Goal: Contribute content: Add original content to the website for others to see

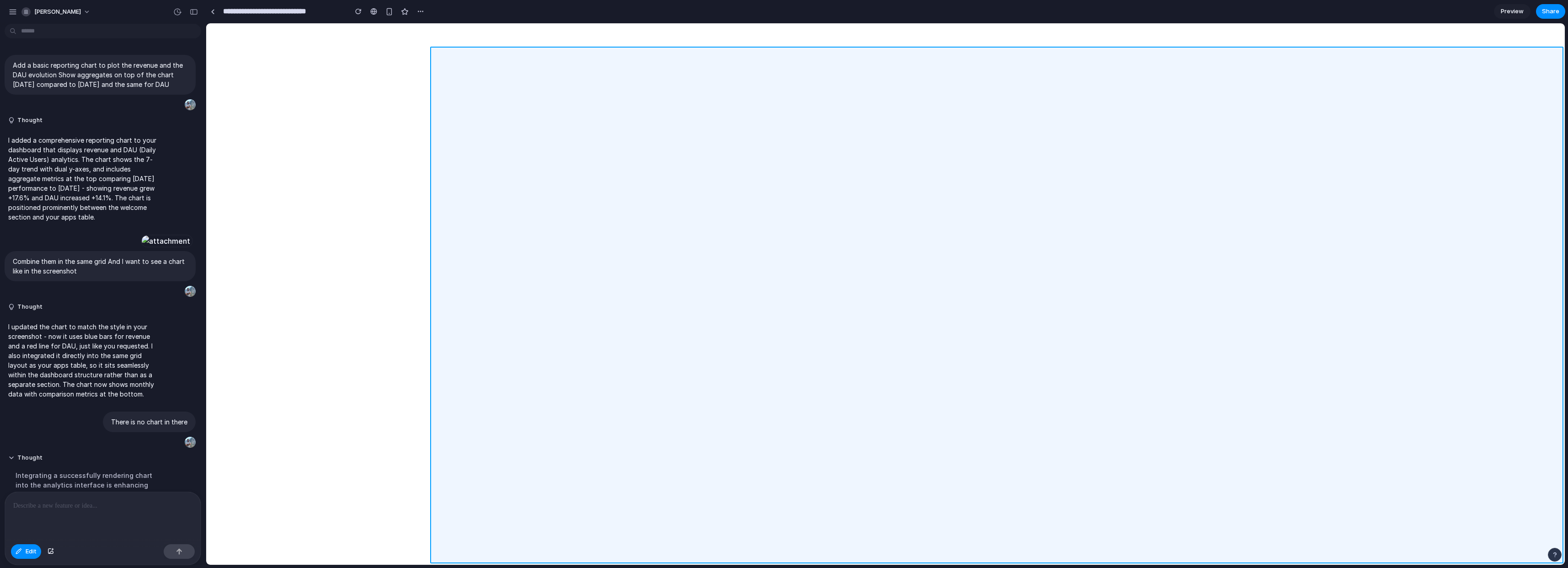
scroll to position [308, 0]
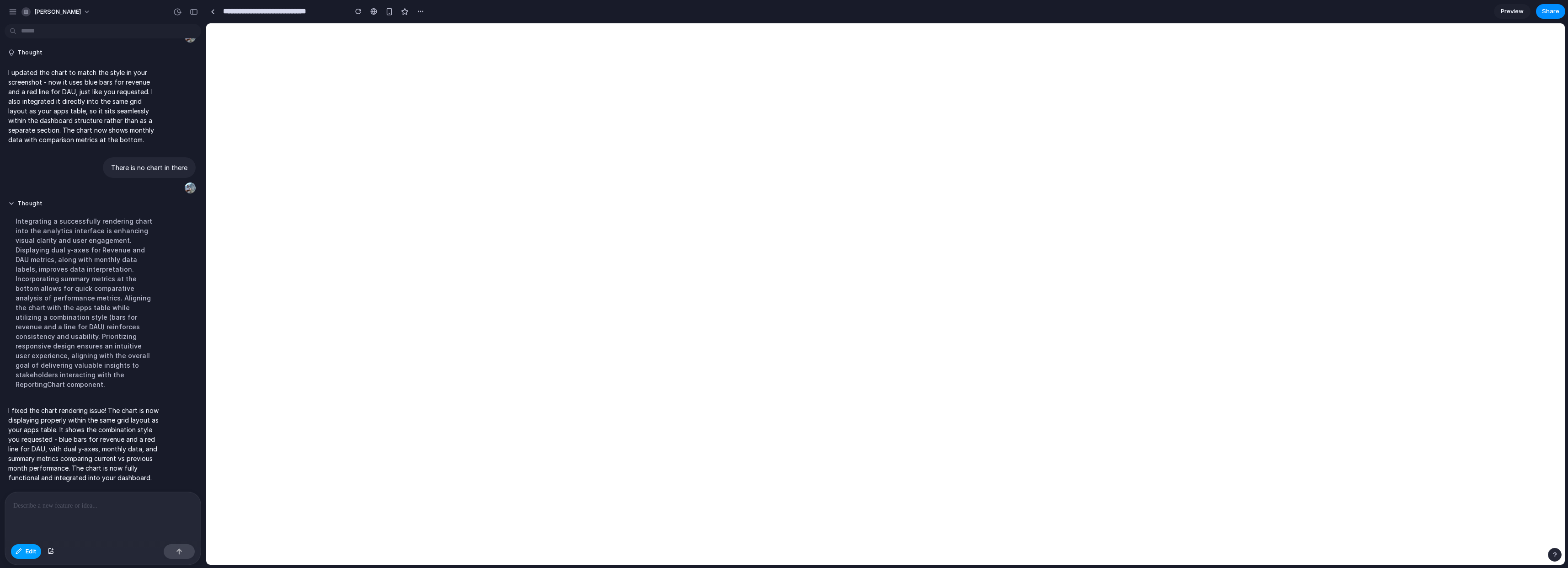
click at [19, 550] on div "button" at bounding box center [19, 551] width 7 height 5
click at [27, 552] on span "Edit" at bounding box center [31, 551] width 11 height 9
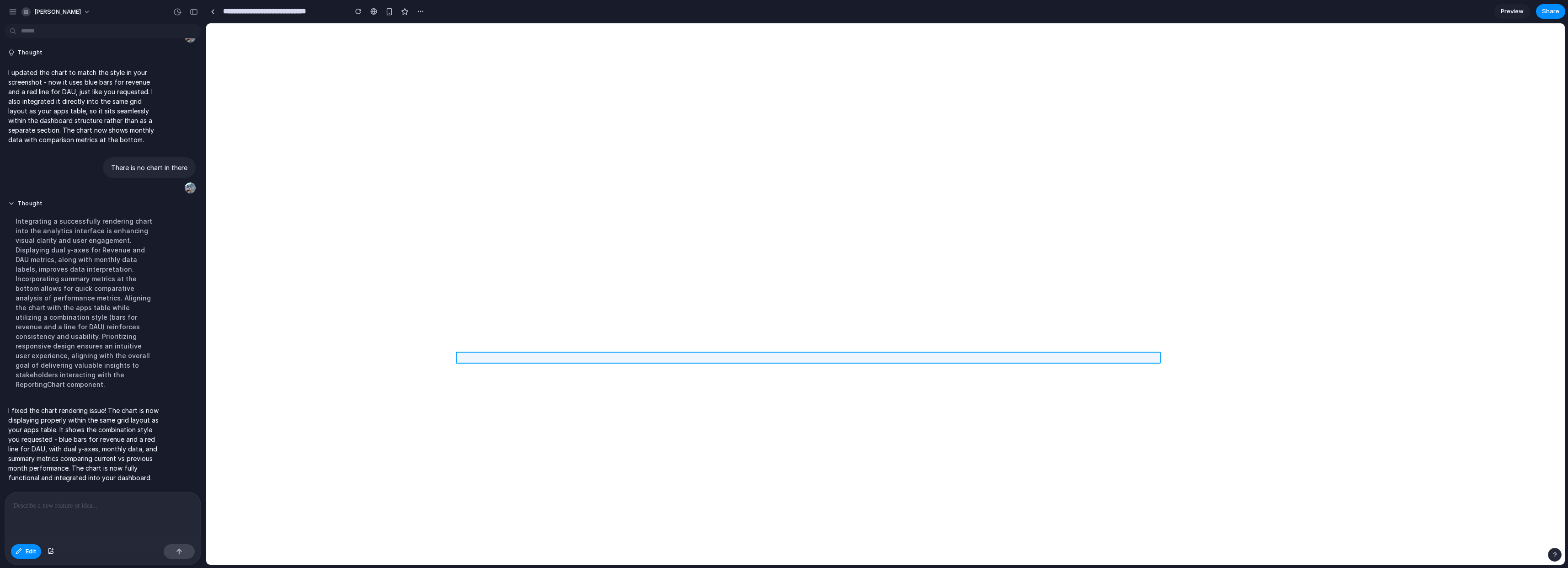
click at [524, 356] on div at bounding box center [886, 293] width 1359 height 541
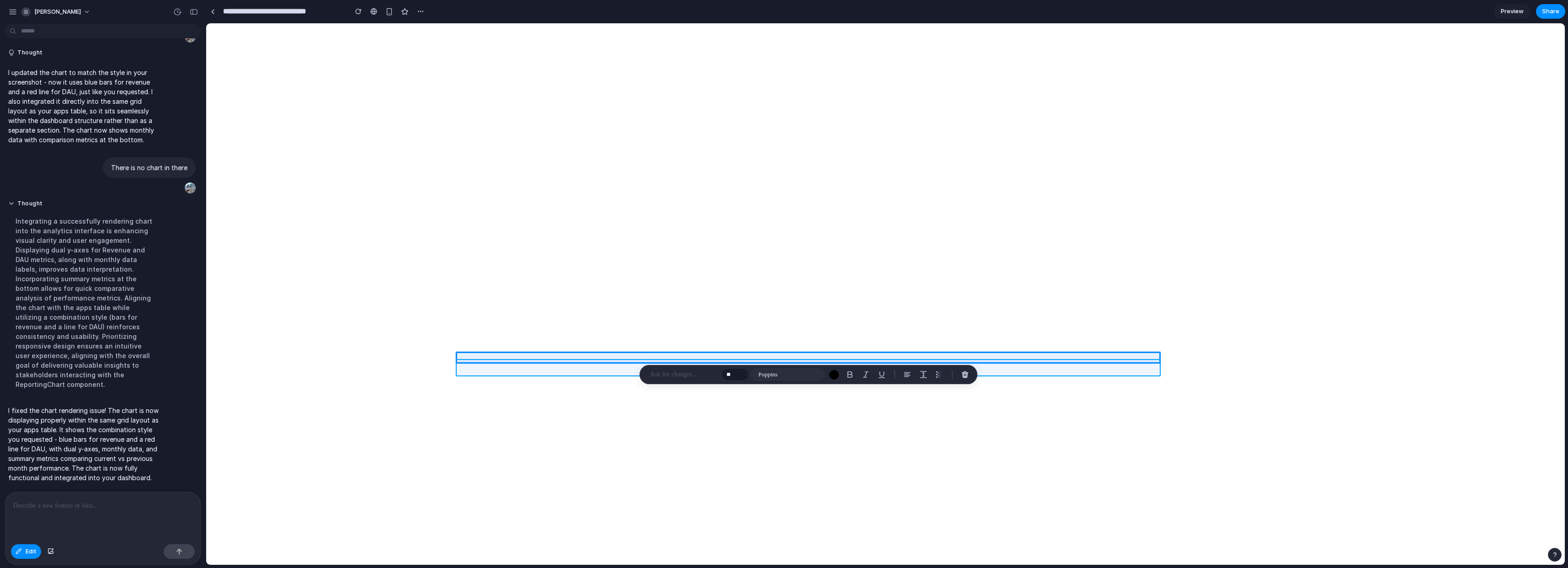
click at [533, 374] on div at bounding box center [886, 293] width 1359 height 541
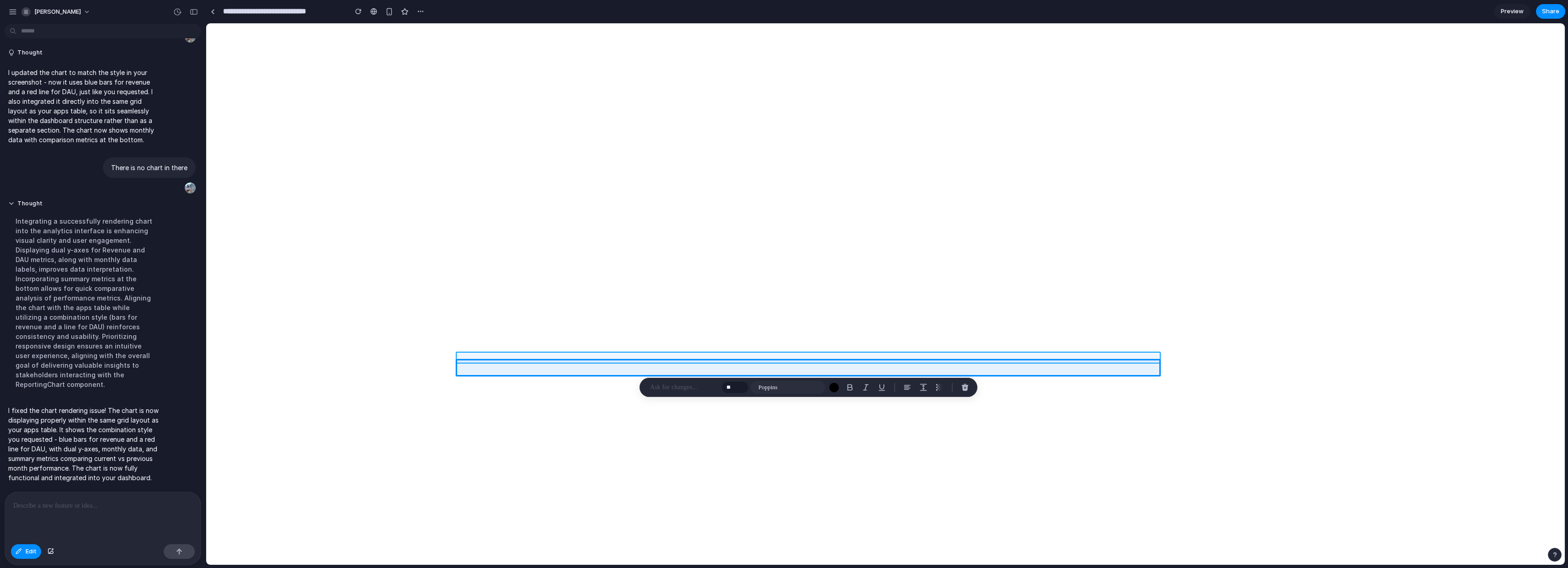
click at [506, 356] on div at bounding box center [886, 293] width 1359 height 541
type input "**"
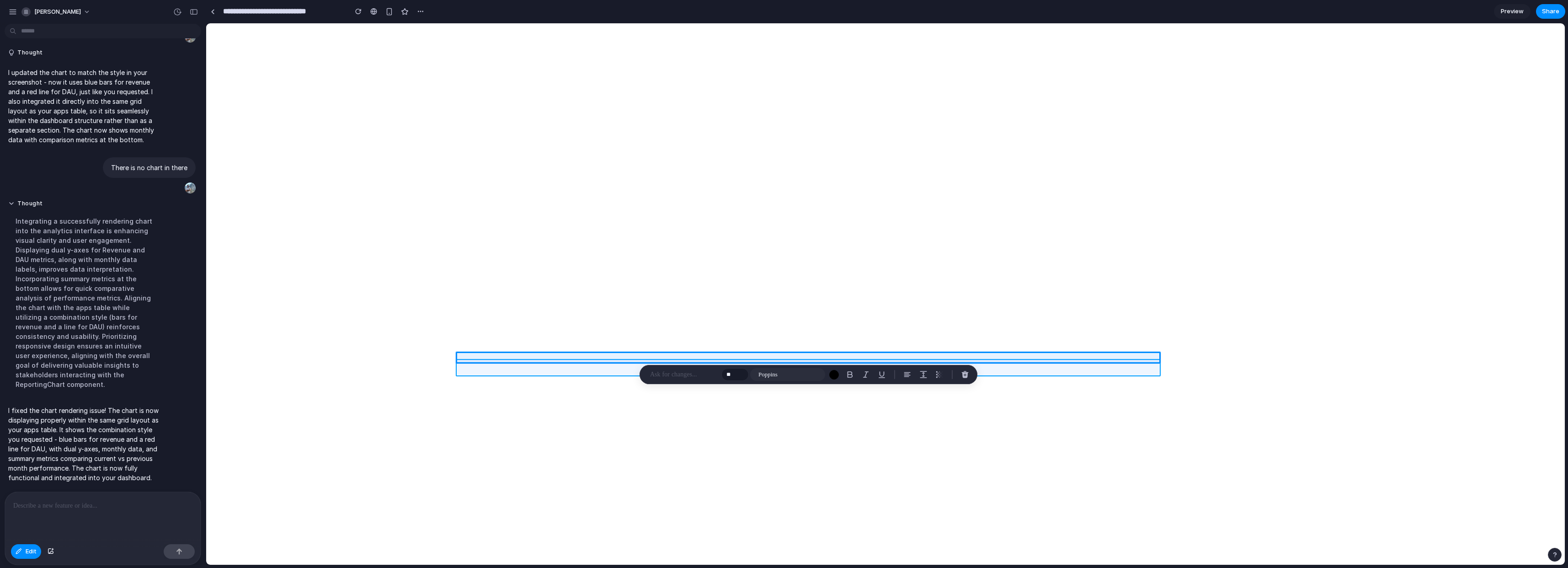
click at [526, 372] on div at bounding box center [886, 293] width 1359 height 541
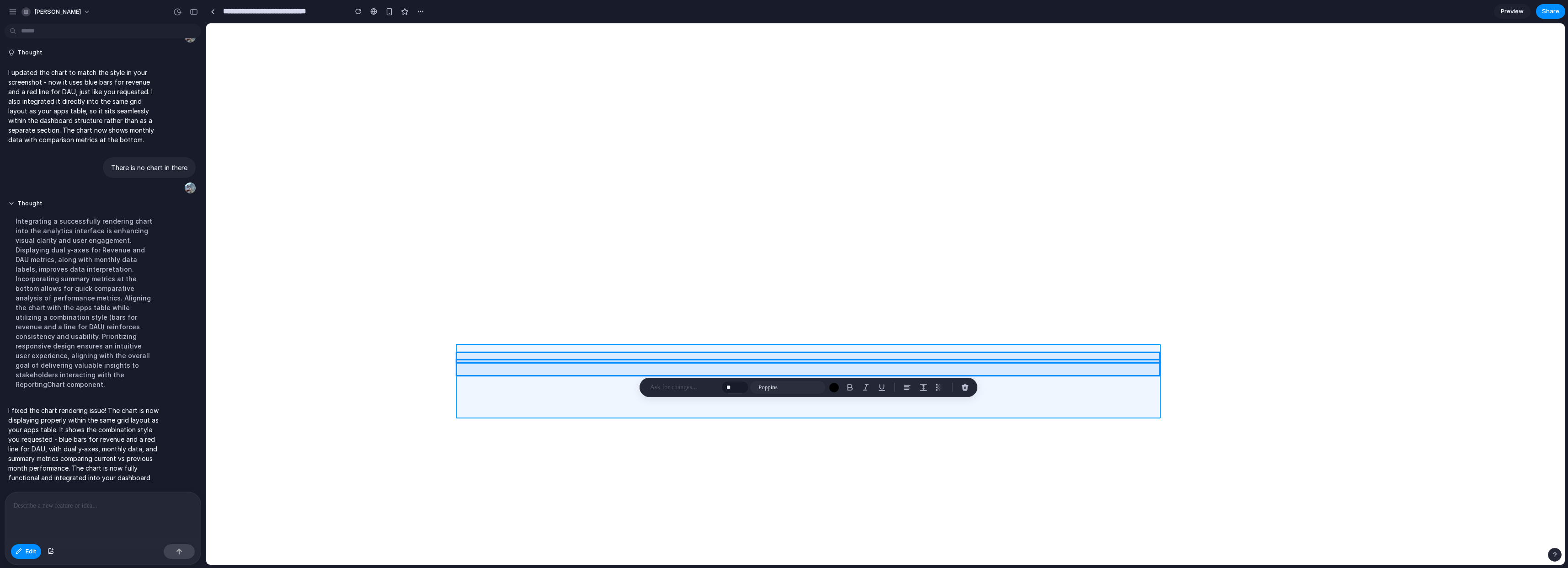
click at [529, 383] on div at bounding box center [886, 293] width 1359 height 541
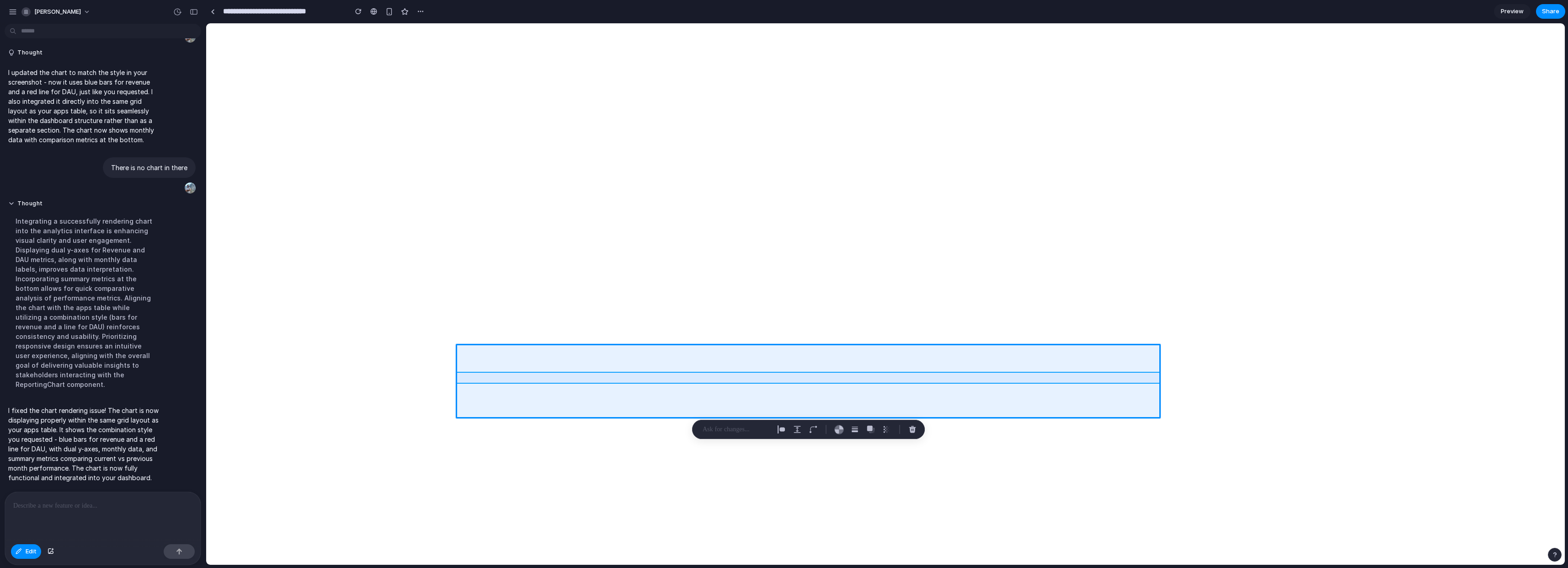
drag, startPoint x: 567, startPoint y: 382, endPoint x: 567, endPoint y: 377, distance: 5.0
click at [567, 377] on div at bounding box center [886, 293] width 1359 height 541
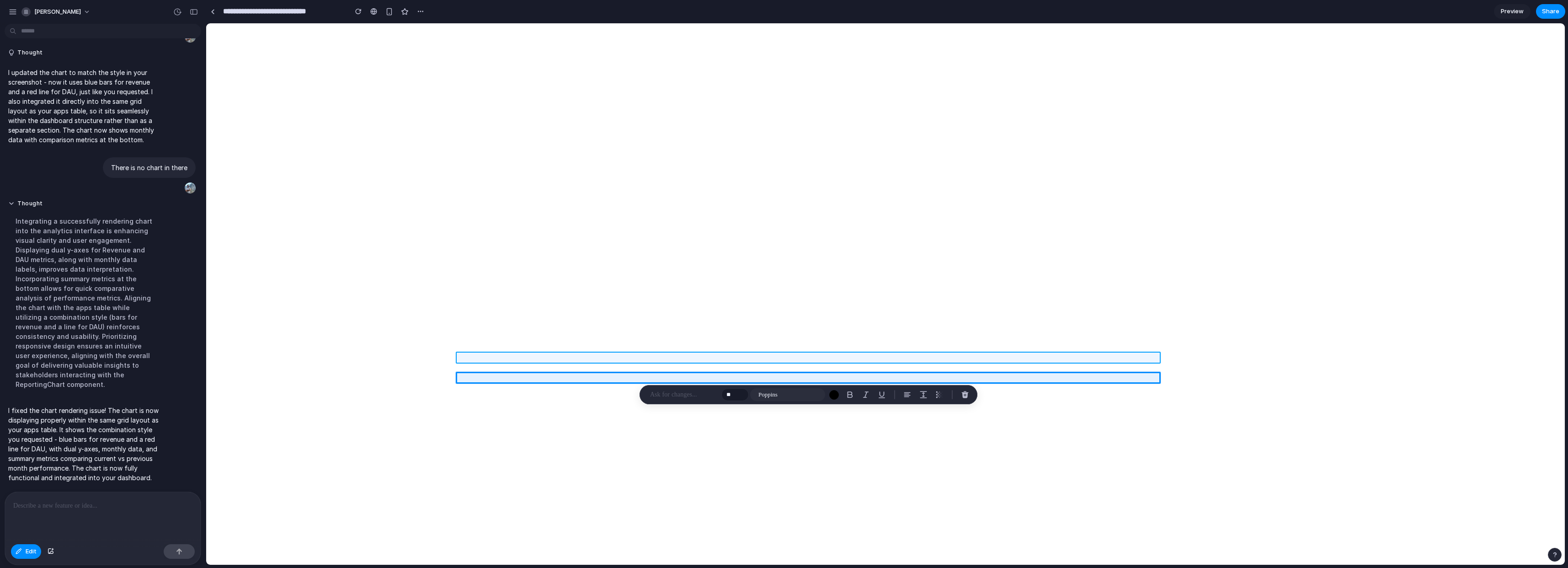
click at [536, 359] on div at bounding box center [886, 293] width 1359 height 541
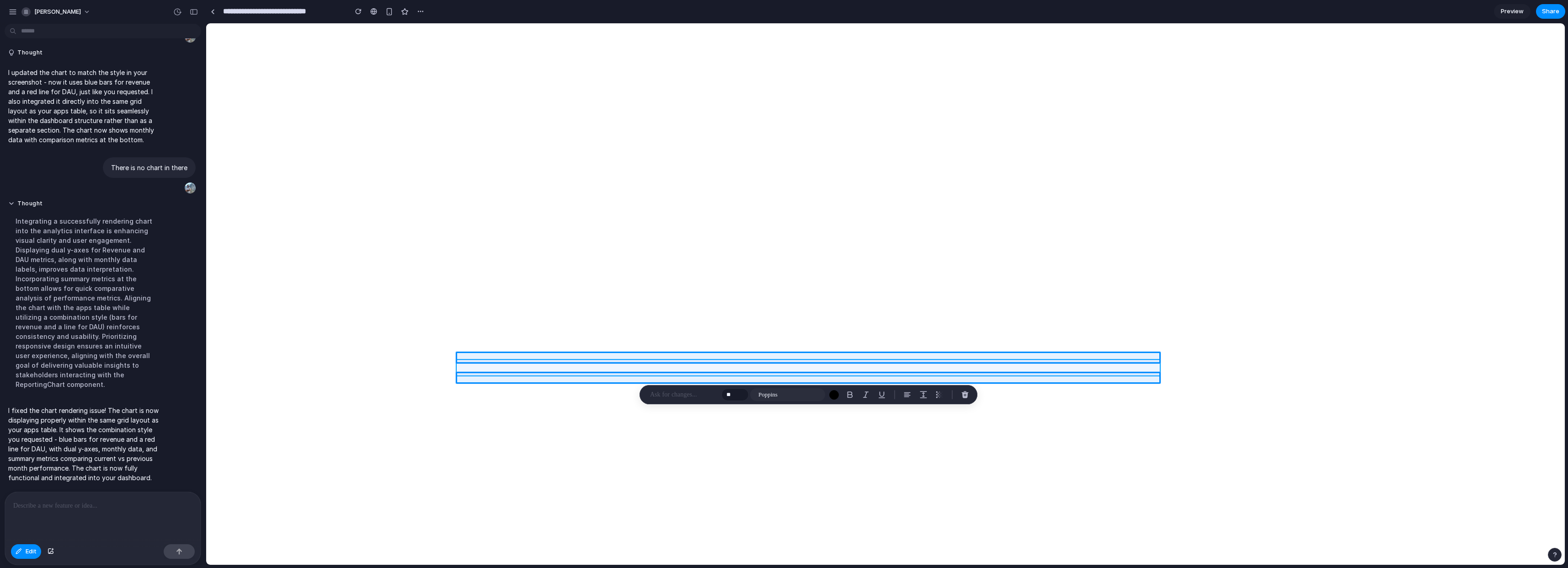
click at [534, 369] on div at bounding box center [886, 293] width 1359 height 541
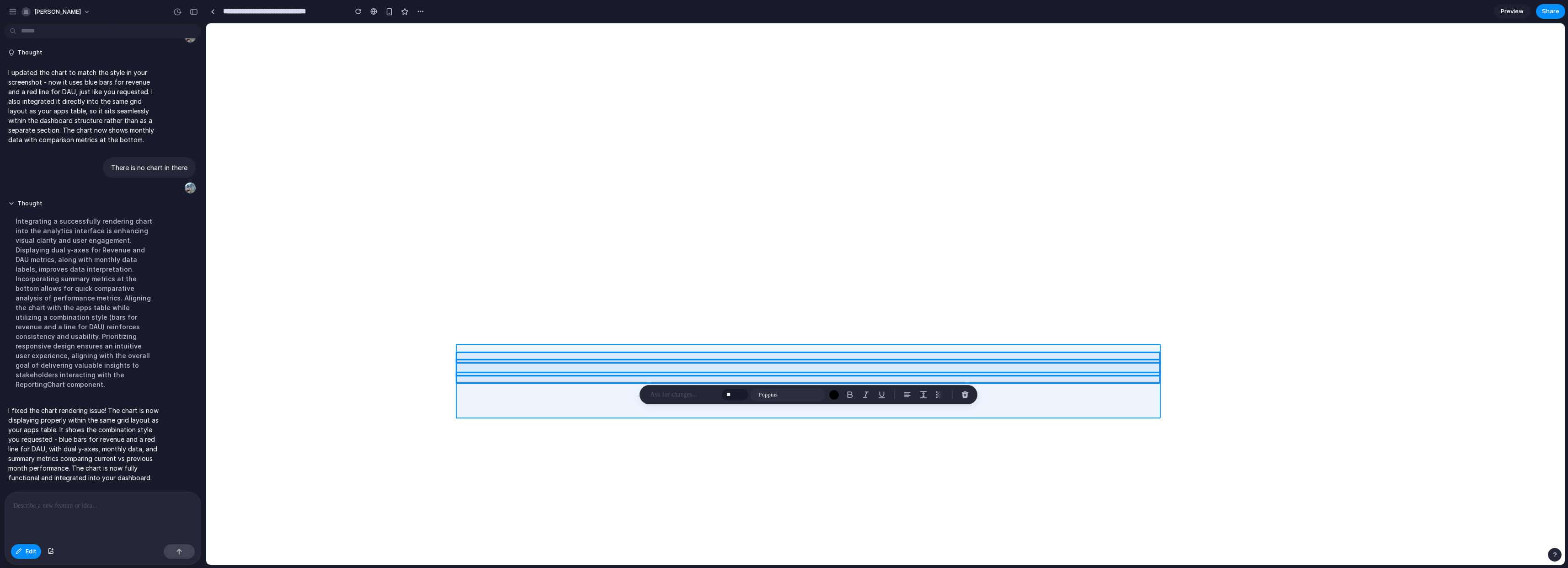
click at [531, 387] on div at bounding box center [886, 293] width 1359 height 541
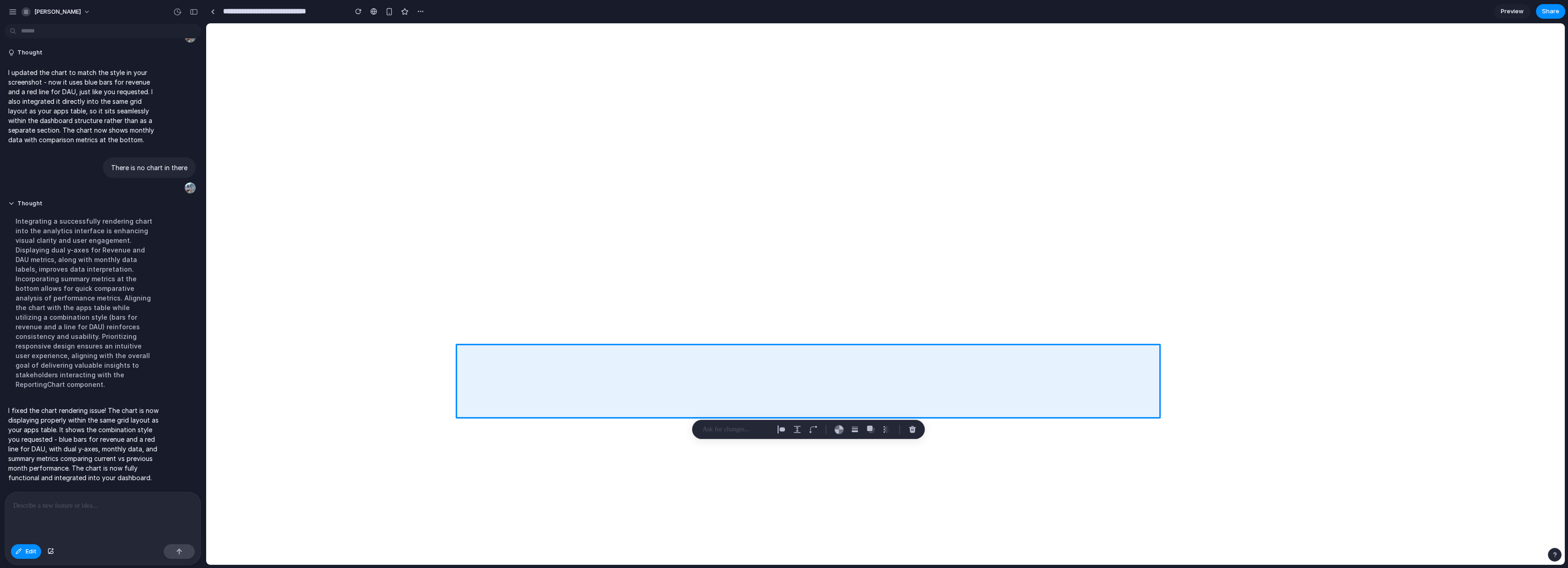
click at [730, 427] on p at bounding box center [736, 429] width 68 height 11
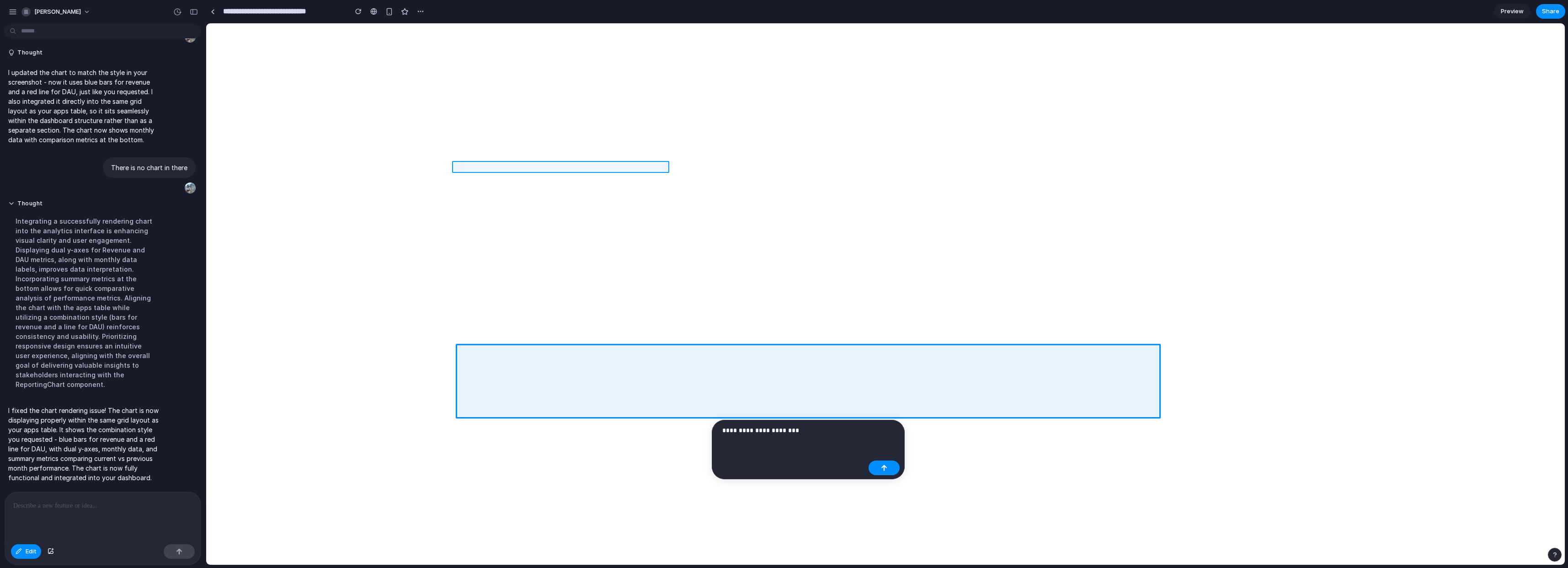
click at [651, 164] on div at bounding box center [886, 293] width 1359 height 541
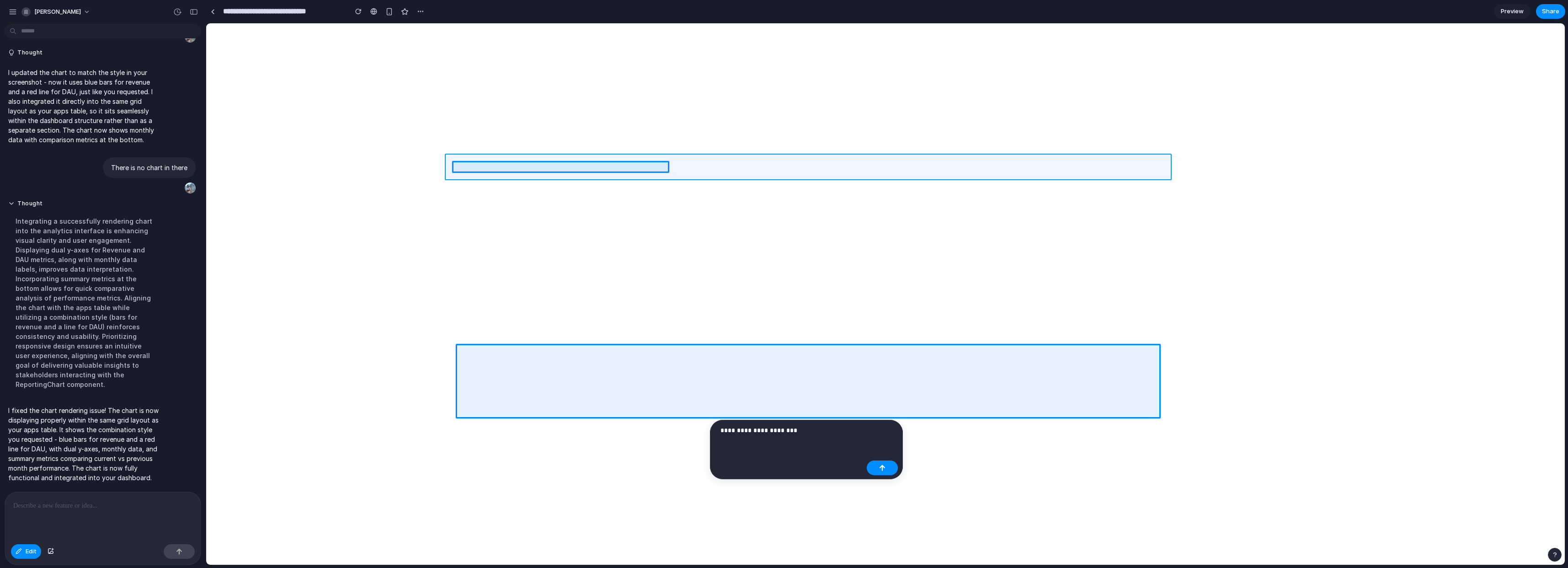
click at [762, 172] on div at bounding box center [886, 293] width 1359 height 541
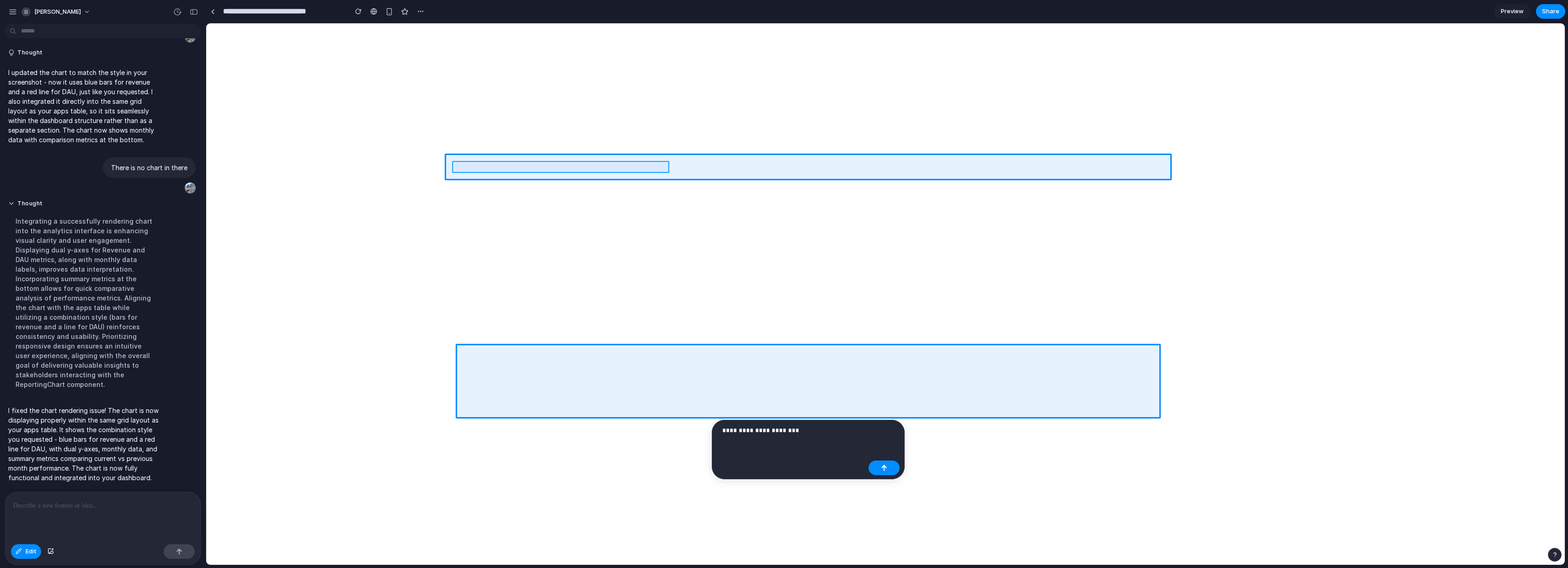
click at [657, 166] on div at bounding box center [886, 293] width 1359 height 541
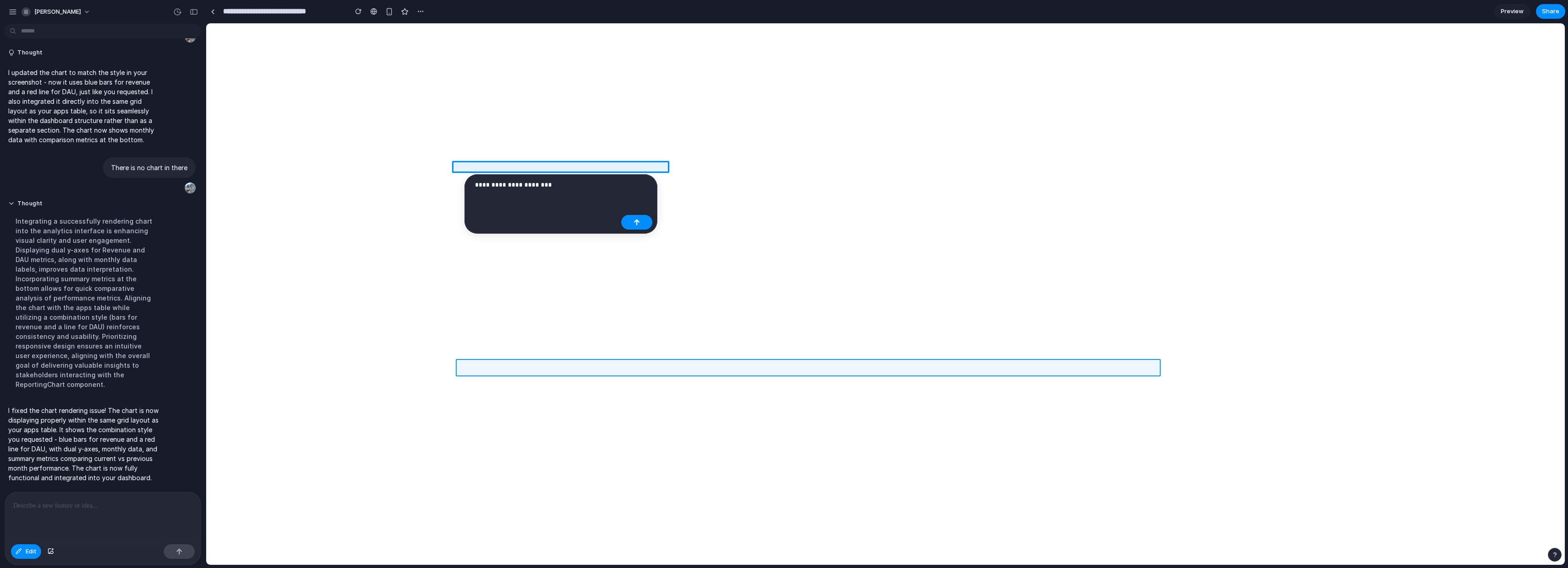
click at [525, 370] on div at bounding box center [886, 293] width 1359 height 541
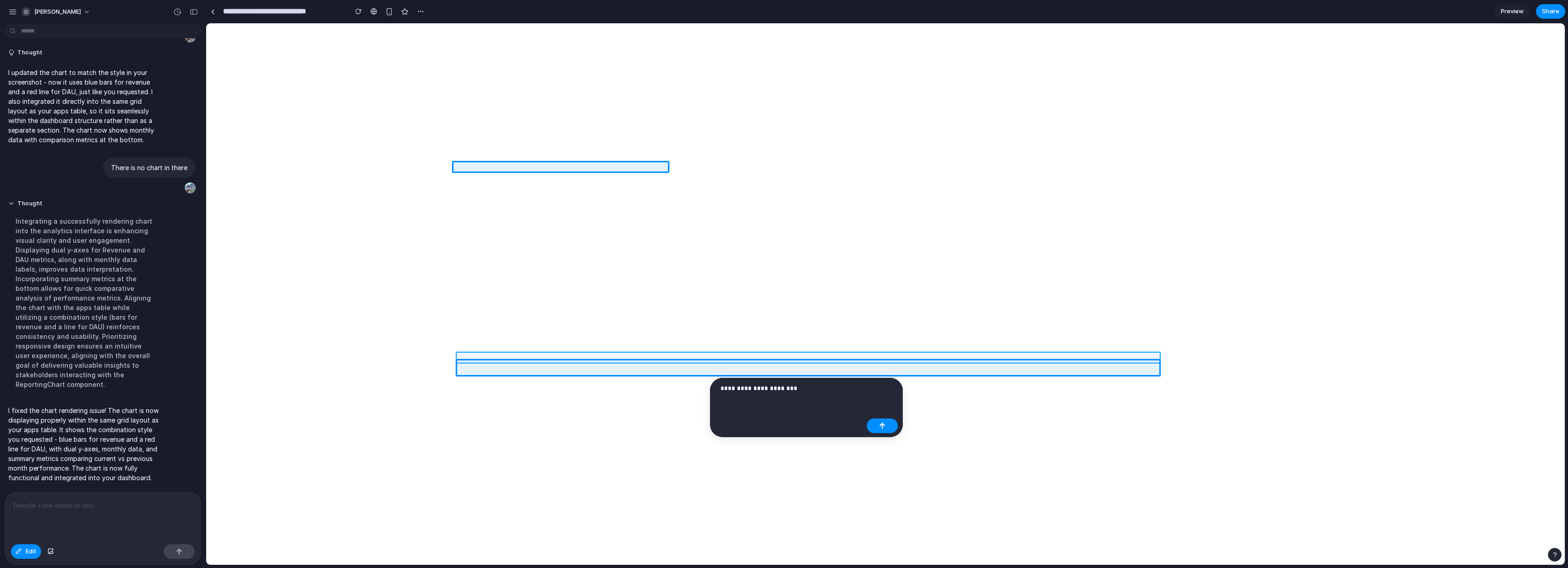
click at [529, 357] on div at bounding box center [886, 293] width 1359 height 541
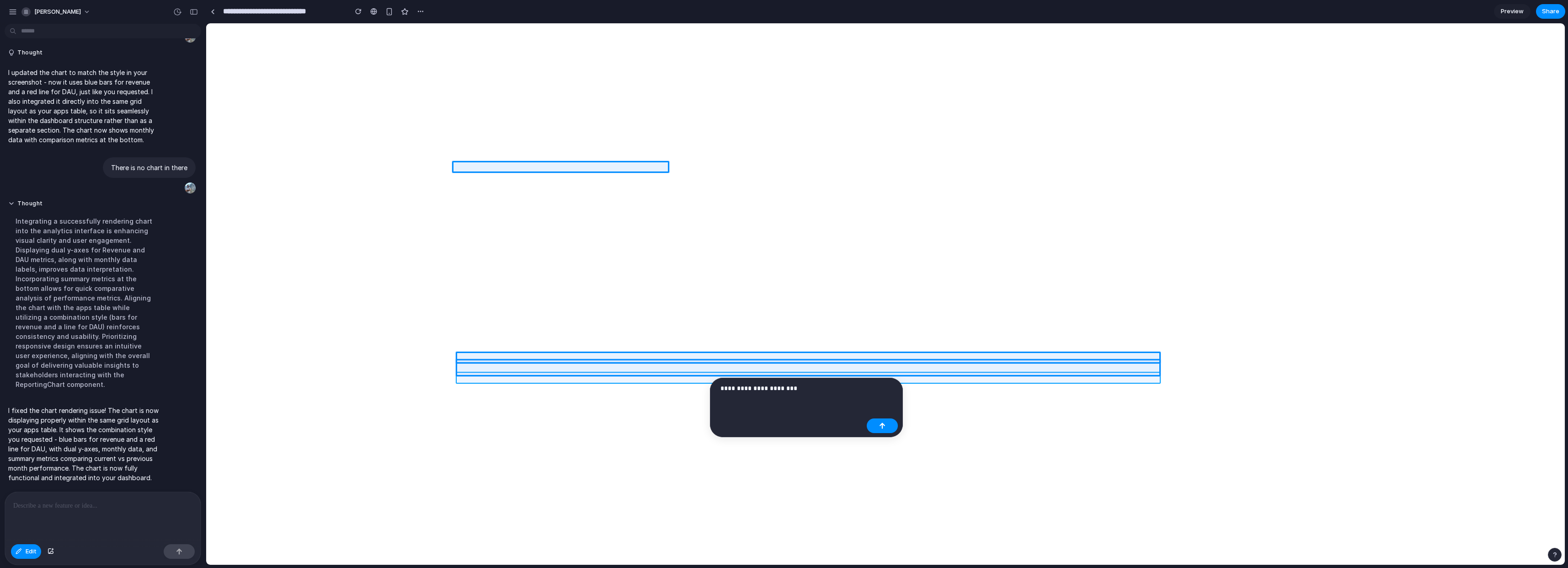
click at [527, 381] on div at bounding box center [886, 293] width 1359 height 541
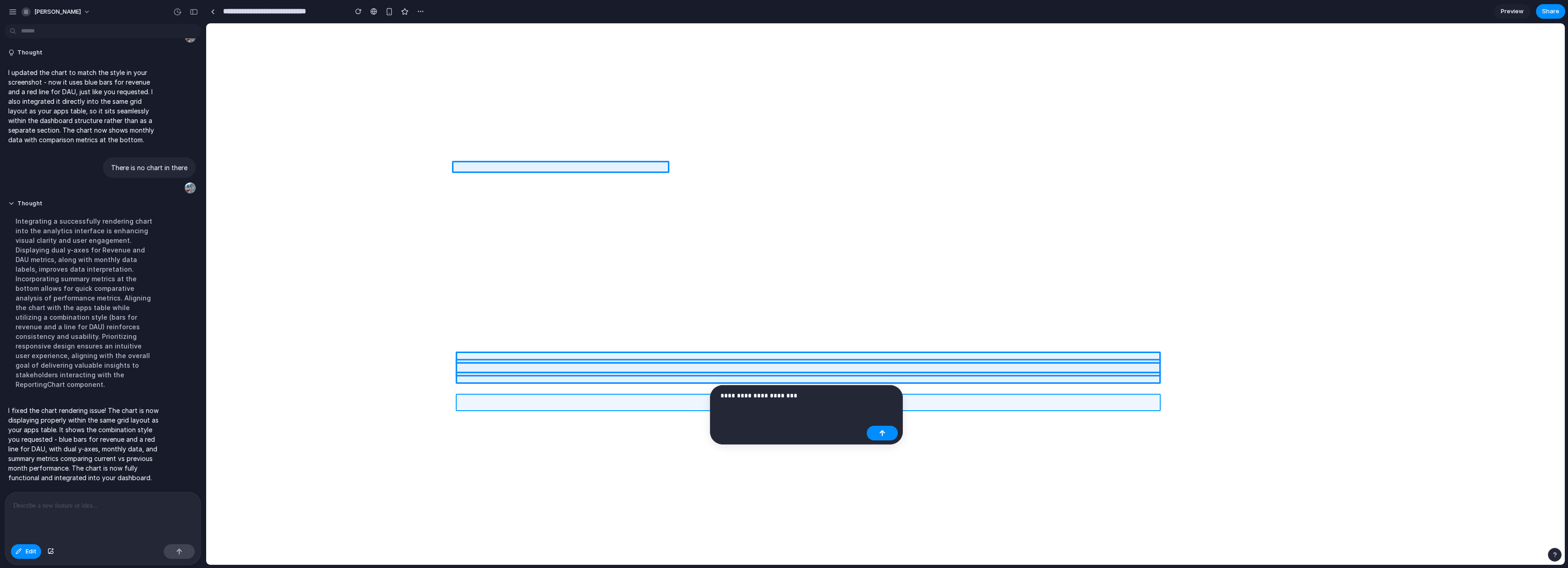
click at [527, 397] on div at bounding box center [886, 293] width 1359 height 541
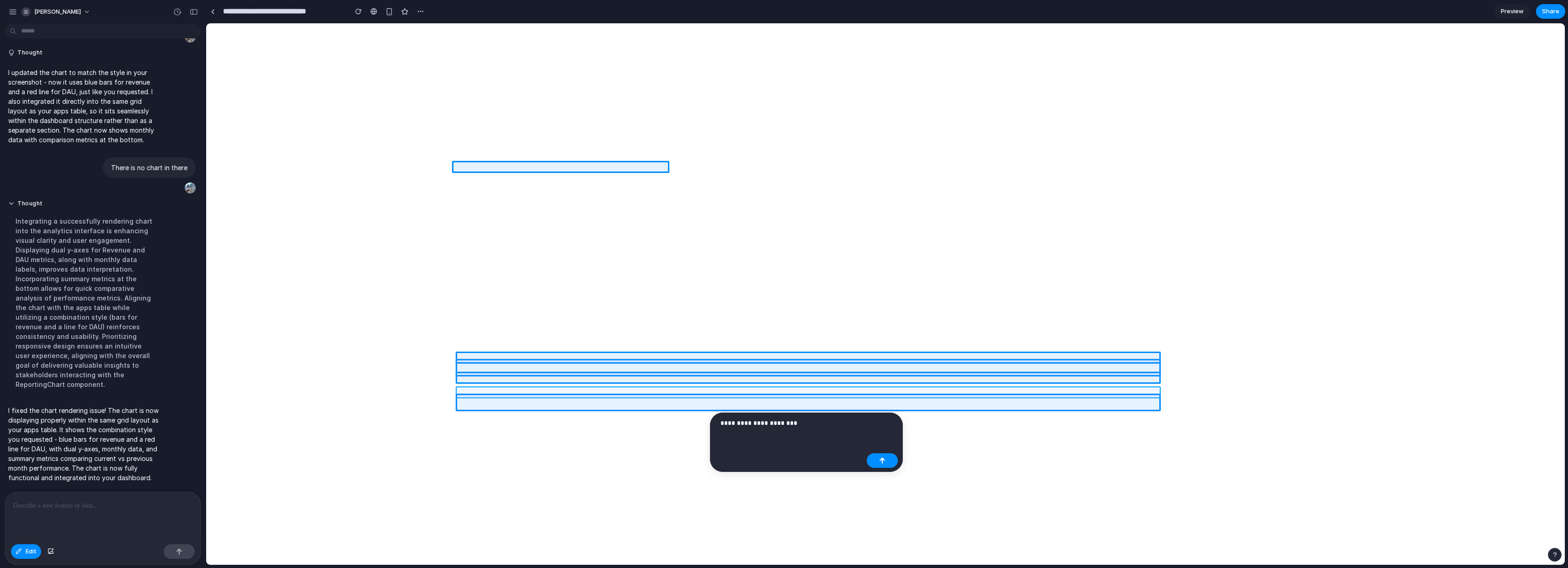
click at [526, 391] on div at bounding box center [886, 293] width 1359 height 541
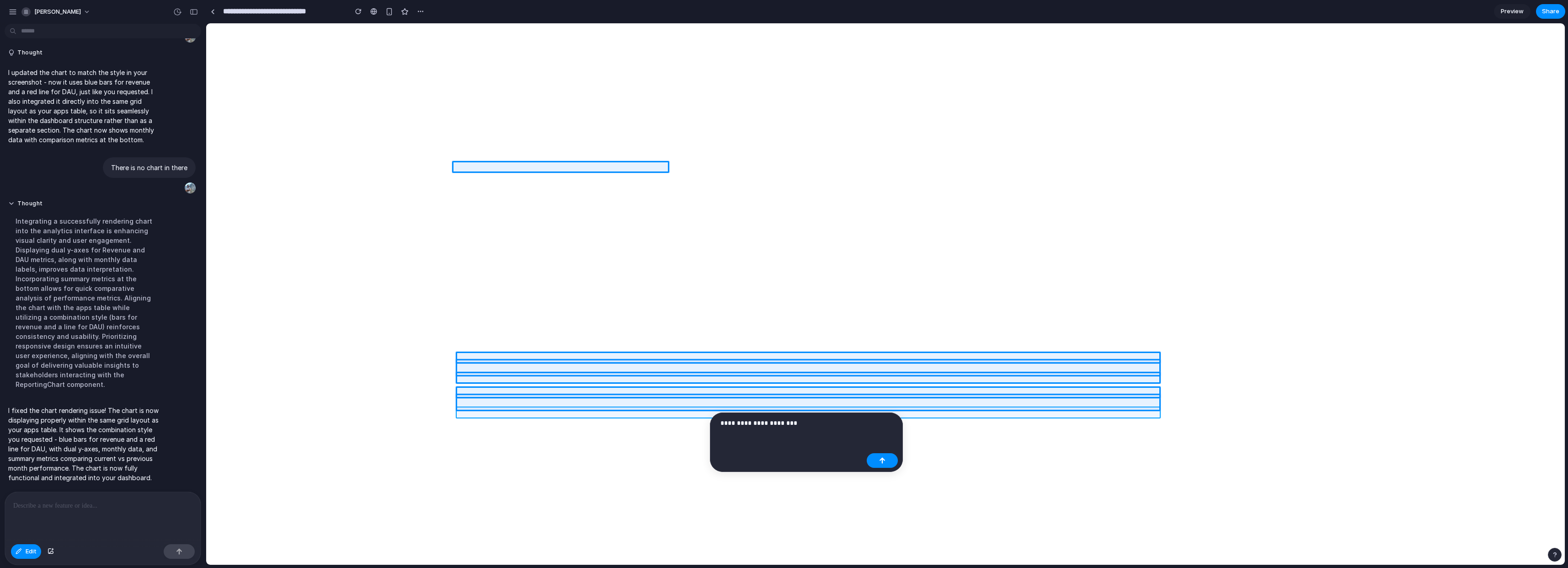
click at [525, 412] on div at bounding box center [886, 293] width 1359 height 541
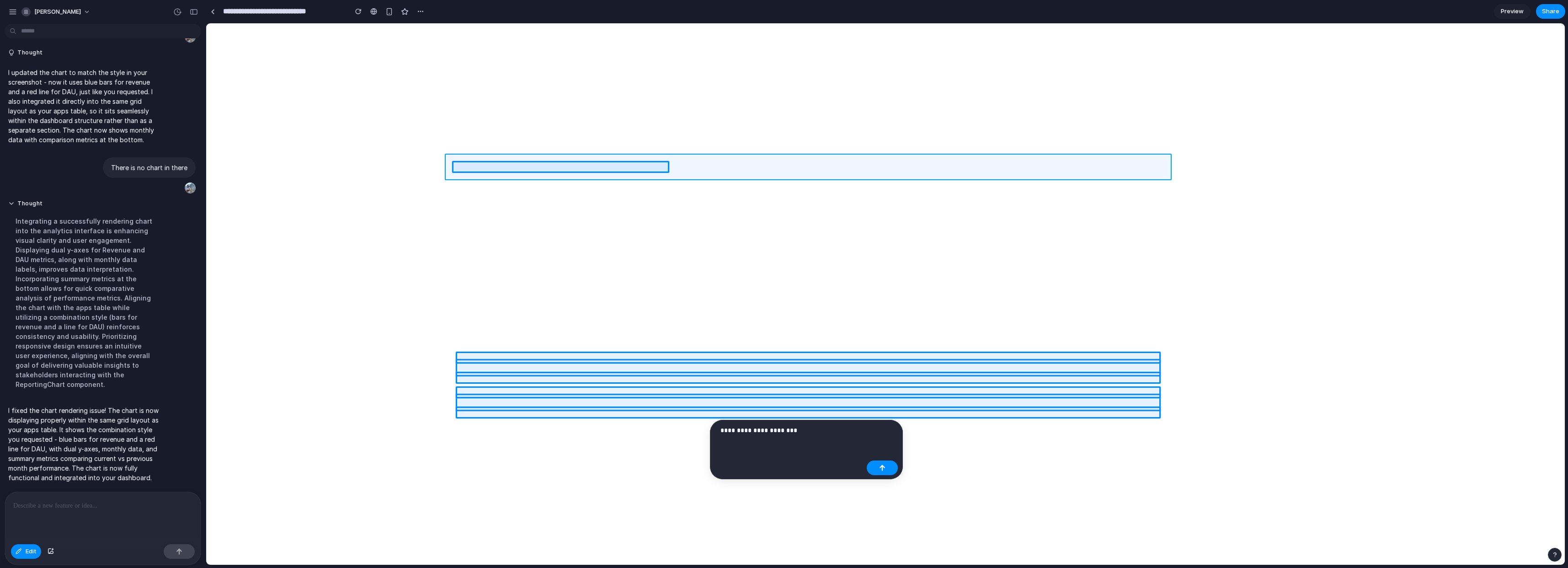
click at [629, 174] on div at bounding box center [886, 293] width 1359 height 541
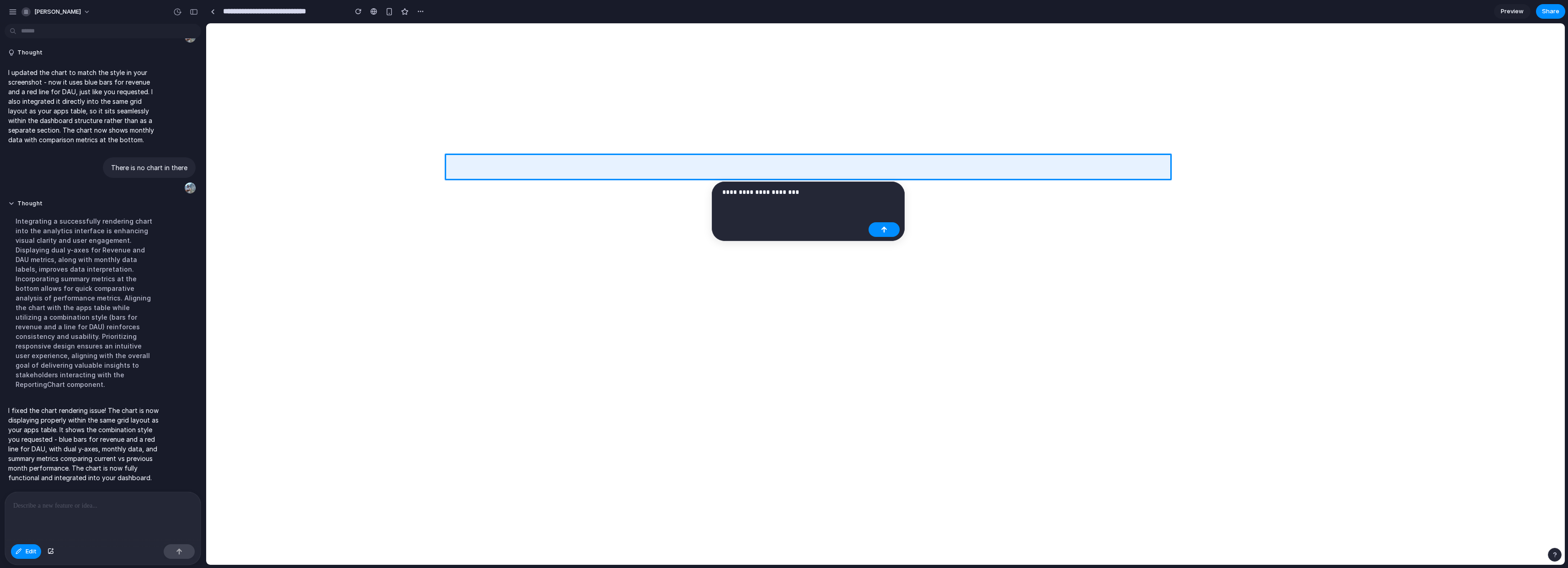
click at [693, 167] on div at bounding box center [886, 293] width 1359 height 541
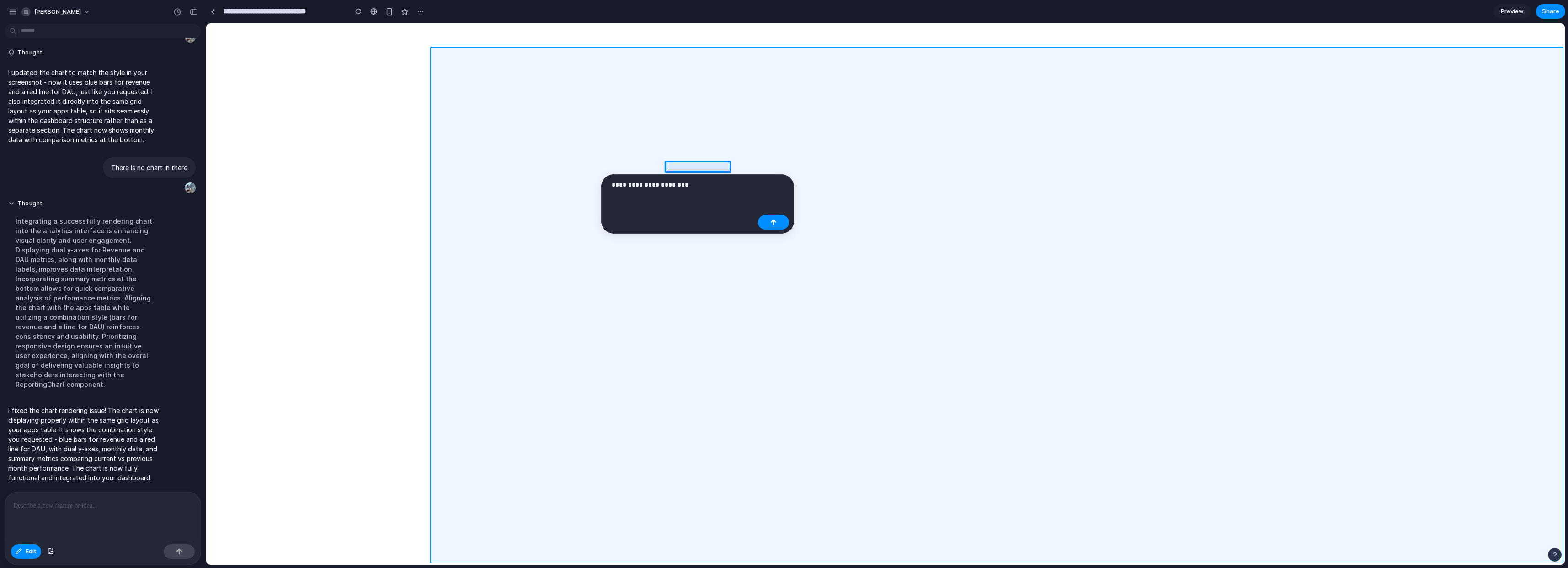
click at [1303, 232] on div at bounding box center [886, 293] width 1359 height 541
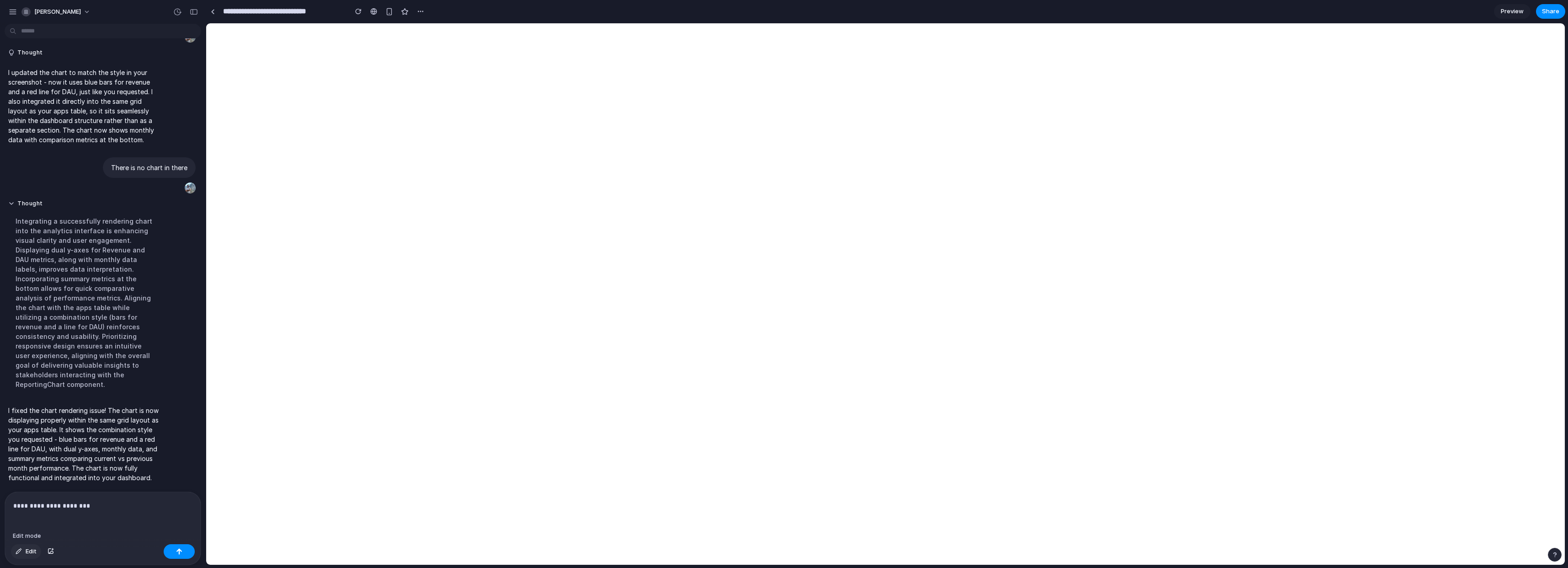
click at [27, 548] on span "Edit" at bounding box center [31, 551] width 11 height 9
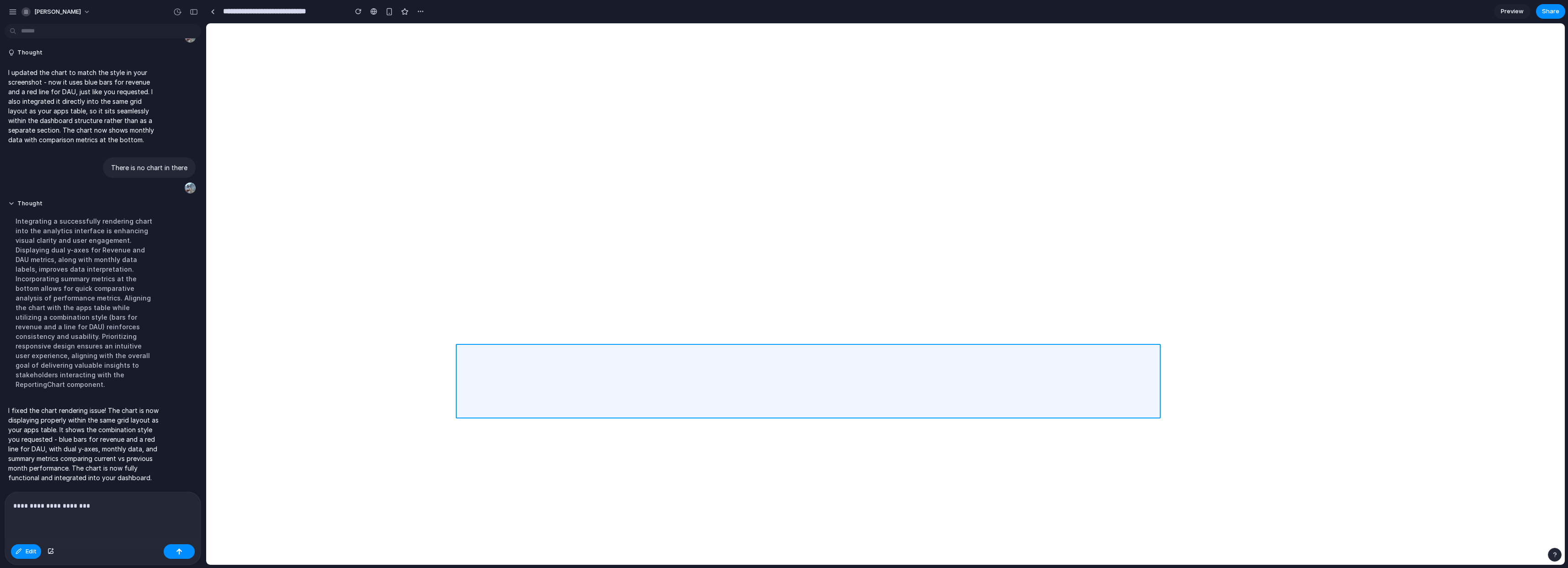
click at [631, 387] on div at bounding box center [886, 293] width 1359 height 541
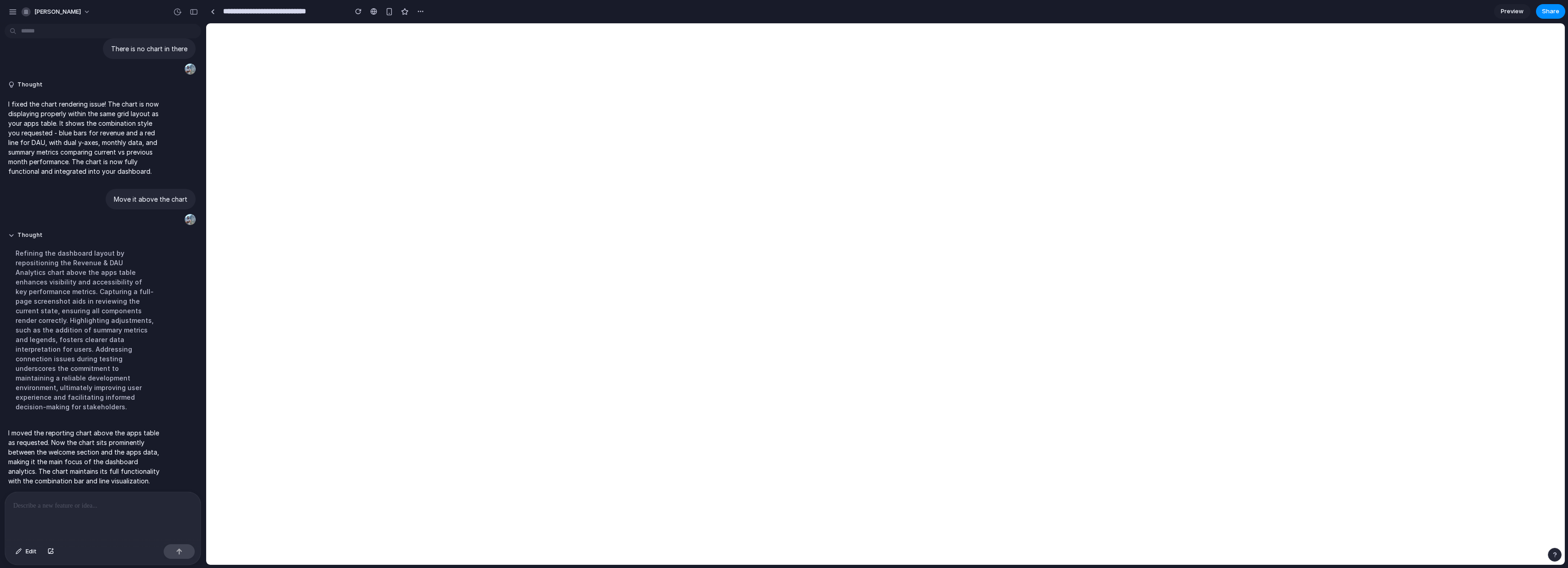
scroll to position [430, 0]
click at [89, 455] on p "I moved the reporting chart above the apps table as requested. Now the chart si…" at bounding box center [85, 454] width 153 height 58
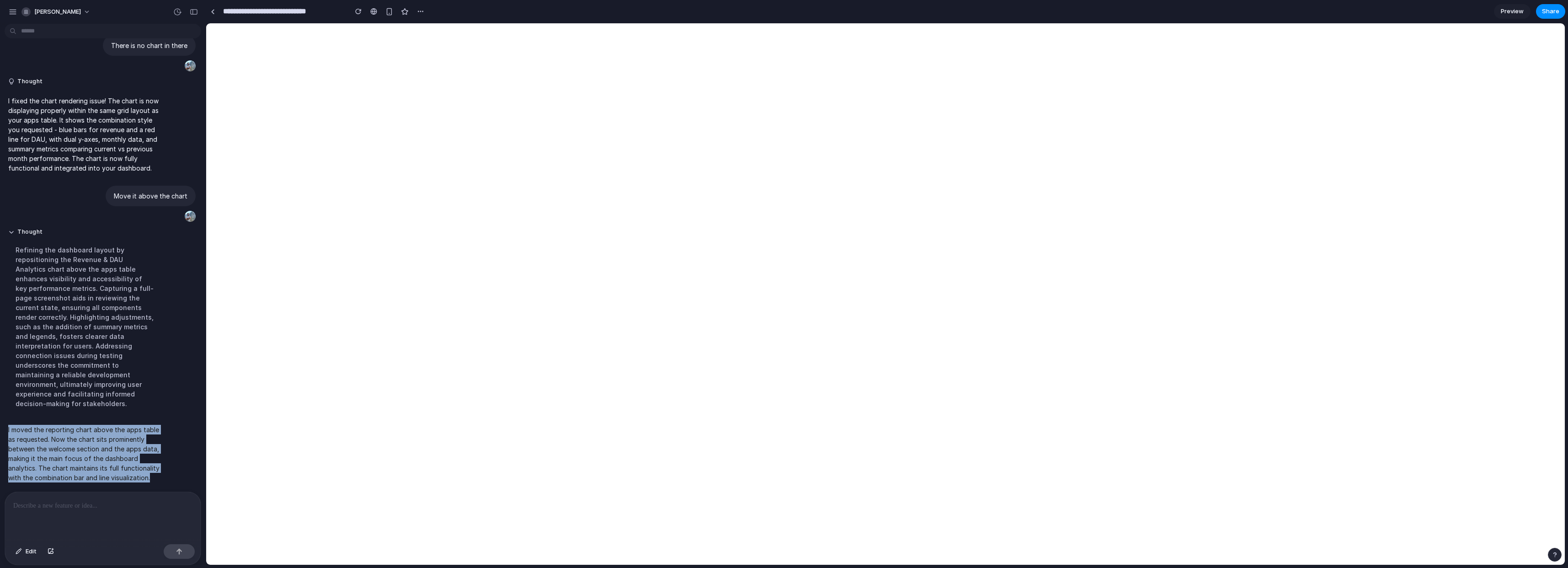
drag, startPoint x: 20, startPoint y: 418, endPoint x: 164, endPoint y: 491, distance: 161.4
click at [164, 491] on div "Add a basic reporting chart to plot the revenue and the DAU evolution Show aggr…" at bounding box center [103, 298] width 206 height 541
click at [164, 492] on div at bounding box center [102, 516] width 195 height 49
